Goal: Find specific page/section: Find specific page/section

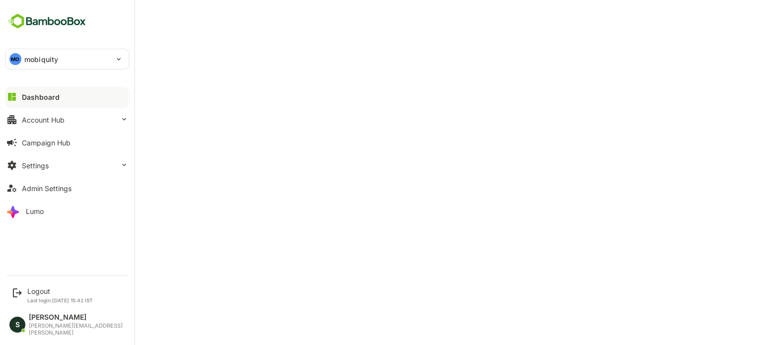
click at [41, 94] on div "Dashboard" at bounding box center [41, 97] width 38 height 8
click at [45, 118] on div "Account Hub" at bounding box center [43, 120] width 43 height 8
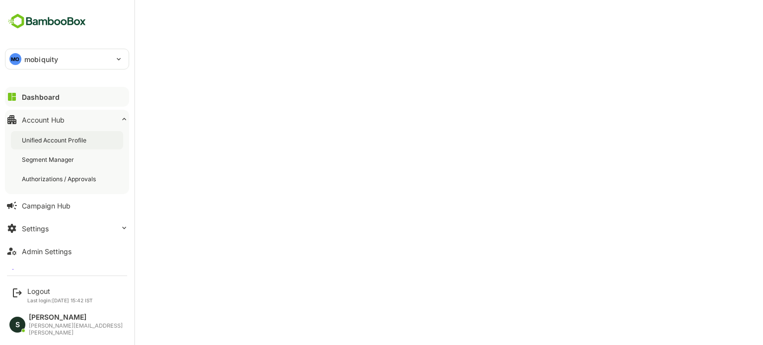
click at [54, 137] on div "Unified Account Profile" at bounding box center [55, 140] width 67 height 8
click at [32, 141] on div "Unified Account Profile" at bounding box center [56, 140] width 68 height 8
